Goal: Answer question/provide support: Answer question/provide support

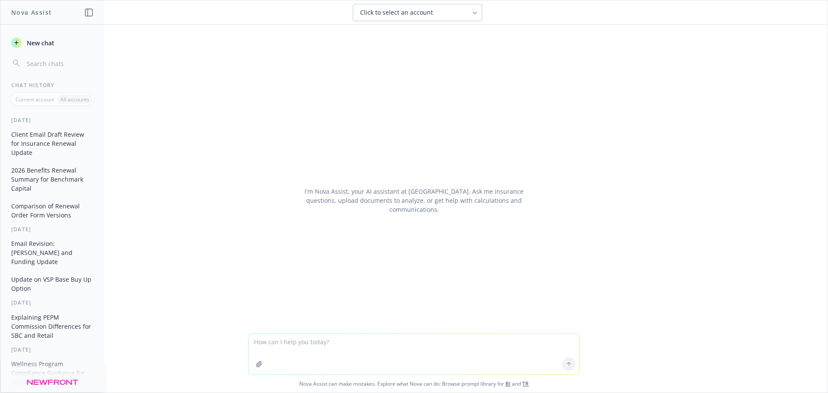
click at [277, 347] on textarea at bounding box center [414, 354] width 330 height 41
type textarea "Fine tune overview of GLP1 and transition concerns: Just wanted to chime in as …"
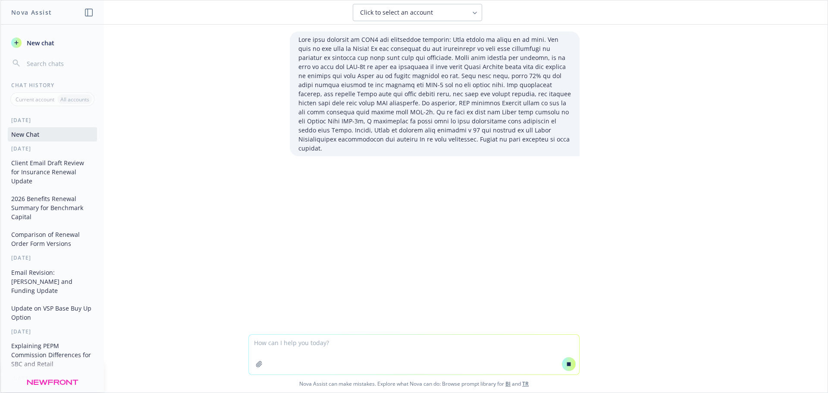
click at [31, 172] on button "Client Email Draft Review for Insurance Renewal Update" at bounding box center [52, 172] width 89 height 32
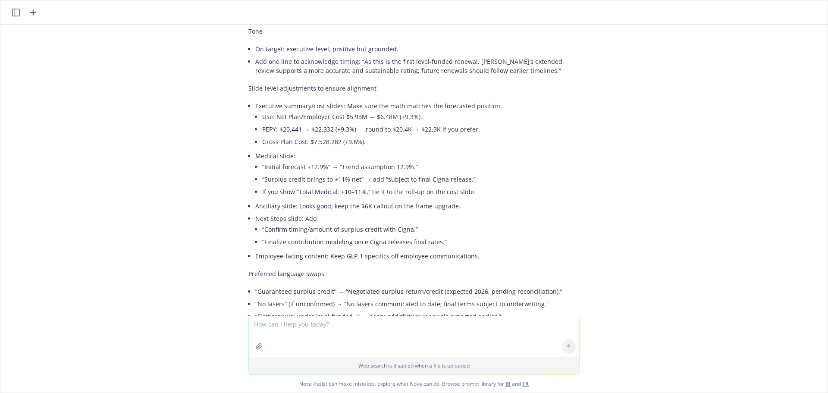
scroll to position [2659, 0]
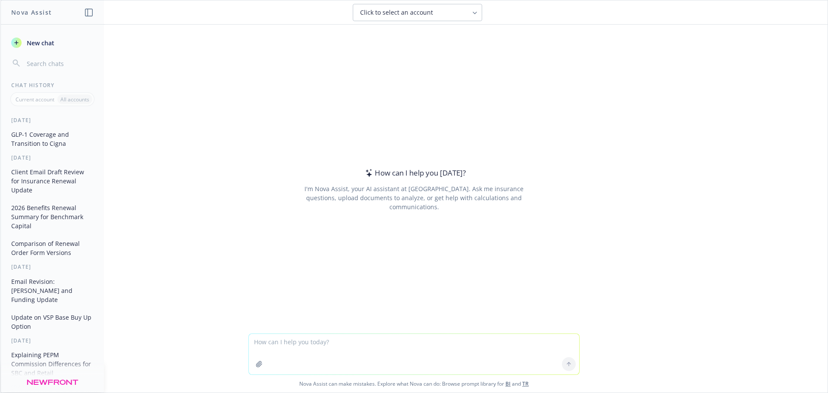
click at [35, 144] on button "GLP-1 Coverage and Transition to Cigna" at bounding box center [52, 138] width 89 height 23
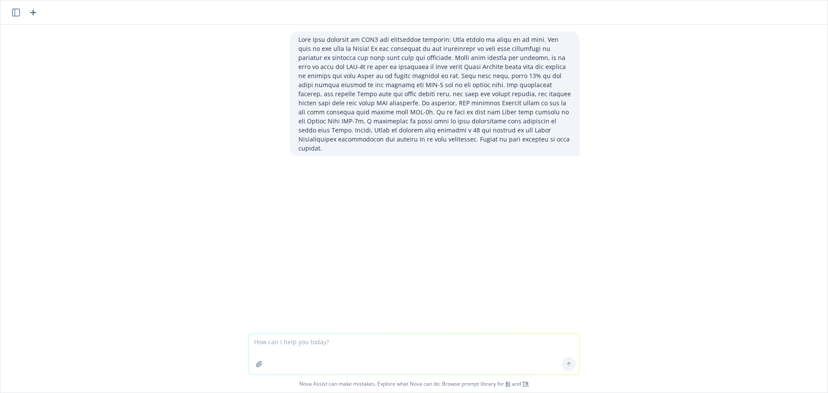
click at [457, 168] on div at bounding box center [413, 179] width 827 height 309
click at [467, 133] on p at bounding box center [434, 94] width 273 height 118
click at [465, 135] on p at bounding box center [434, 94] width 273 height 118
click at [336, 345] on textarea at bounding box center [414, 354] width 330 height 41
click at [456, 124] on p at bounding box center [434, 94] width 273 height 118
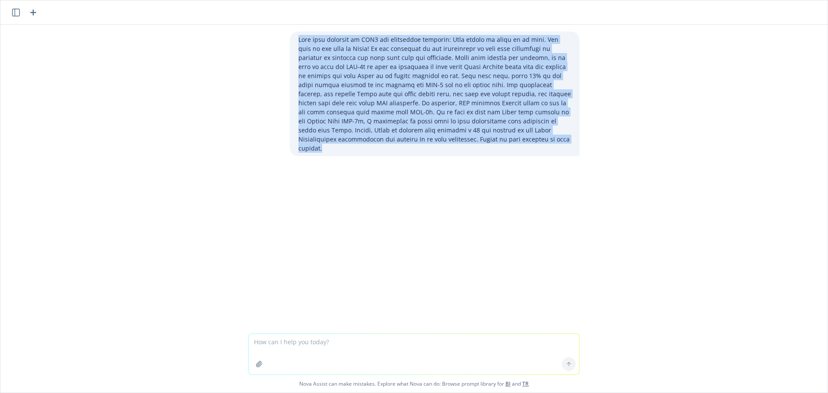
drag, startPoint x: 456, startPoint y: 135, endPoint x: 277, endPoint y: 34, distance: 205.6
click at [277, 34] on div at bounding box center [413, 93] width 345 height 125
copy p "Fine tune overview of GLP1 and transition concerns: Just wanted to chime in as …"
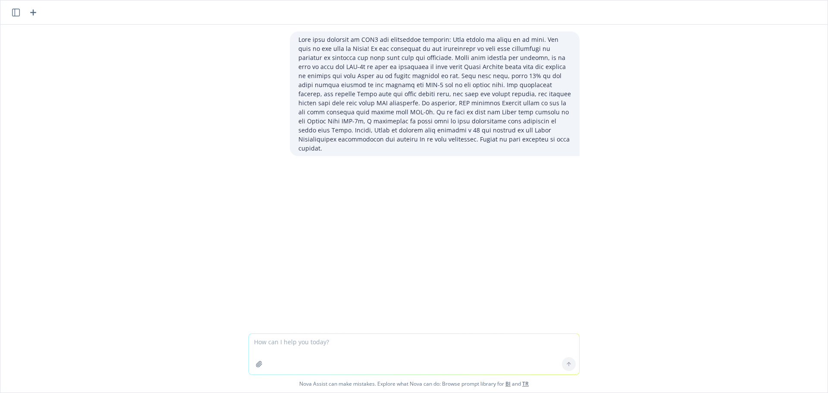
click at [306, 341] on textarea at bounding box center [414, 354] width 330 height 41
paste textarea "Fine tune overview of GLP1 and transition concerns: Just wanted to chime in as …"
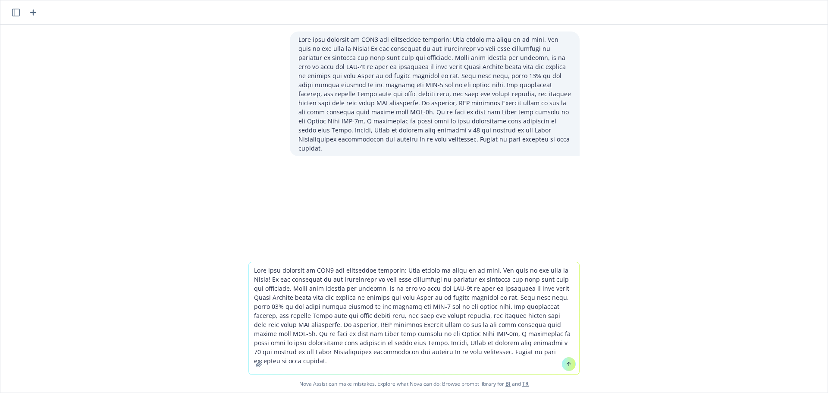
type textarea "Fine tune overview of GLP1 and transition concerns: Just wanted to chime in as …"
click at [569, 365] on button at bounding box center [569, 364] width 14 height 14
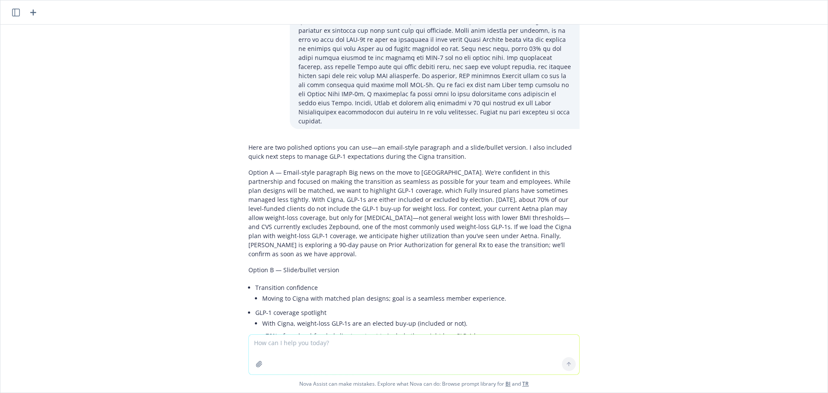
scroll to position [150, 0]
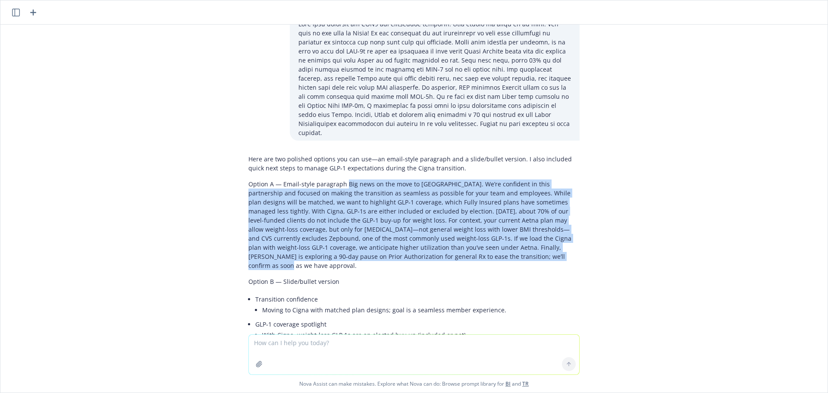
drag, startPoint x: 341, startPoint y: 167, endPoint x: 555, endPoint y: 235, distance: 224.0
click at [555, 235] on p "Option A — Email-style paragraph Big news on the move to [GEOGRAPHIC_DATA]. We’…" at bounding box center [413, 224] width 331 height 91
copy p "Big news on the move to [GEOGRAPHIC_DATA]. We’re confident in this partnership …"
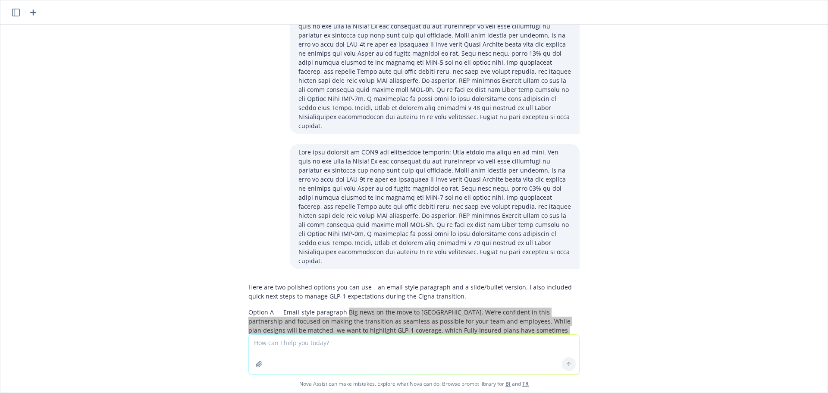
scroll to position [21, 0]
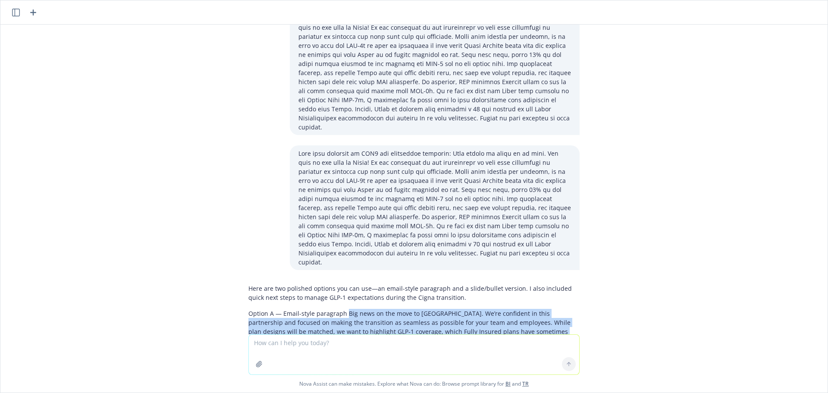
click at [680, 283] on div "Here are two polished options you can use—an email-style paragraph and a slide/…" at bounding box center [413, 180] width 827 height 310
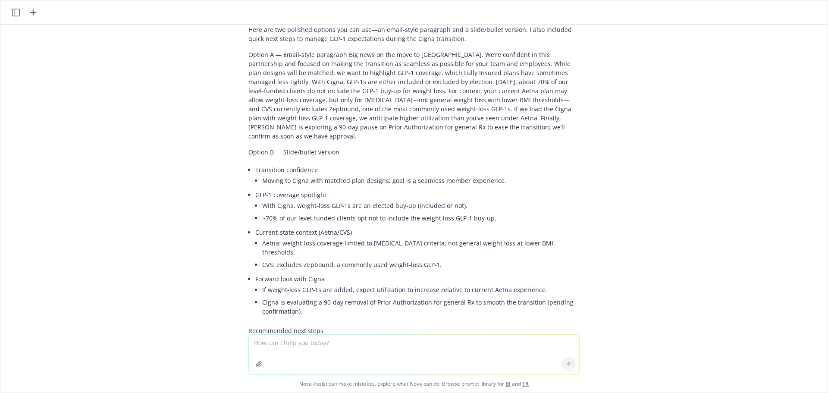
scroll to position [366, 0]
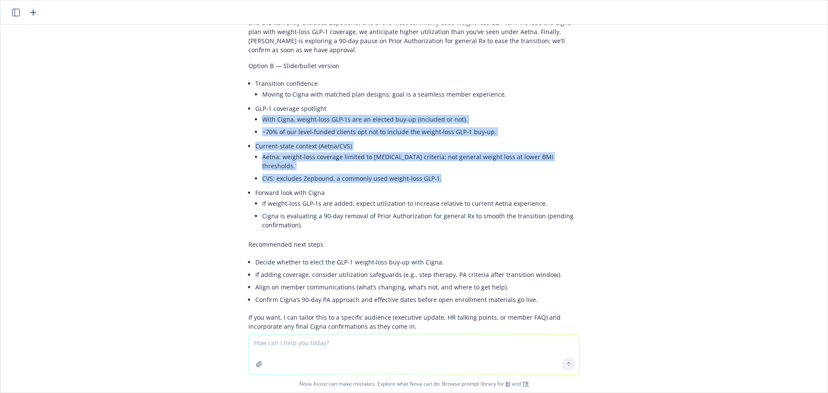
drag, startPoint x: 441, startPoint y: 144, endPoint x: 228, endPoint y: 86, distance: 220.4
click at [228, 86] on div "Here are two polished options you can use—an email-style paragraph and a slide/…" at bounding box center [413, 180] width 827 height 310
click at [432, 150] on li "Aetna: weight‑loss coverage limited to [MEDICAL_DATA] criteria; not general wei…" at bounding box center [420, 161] width 317 height 22
